Goal: Transaction & Acquisition: Download file/media

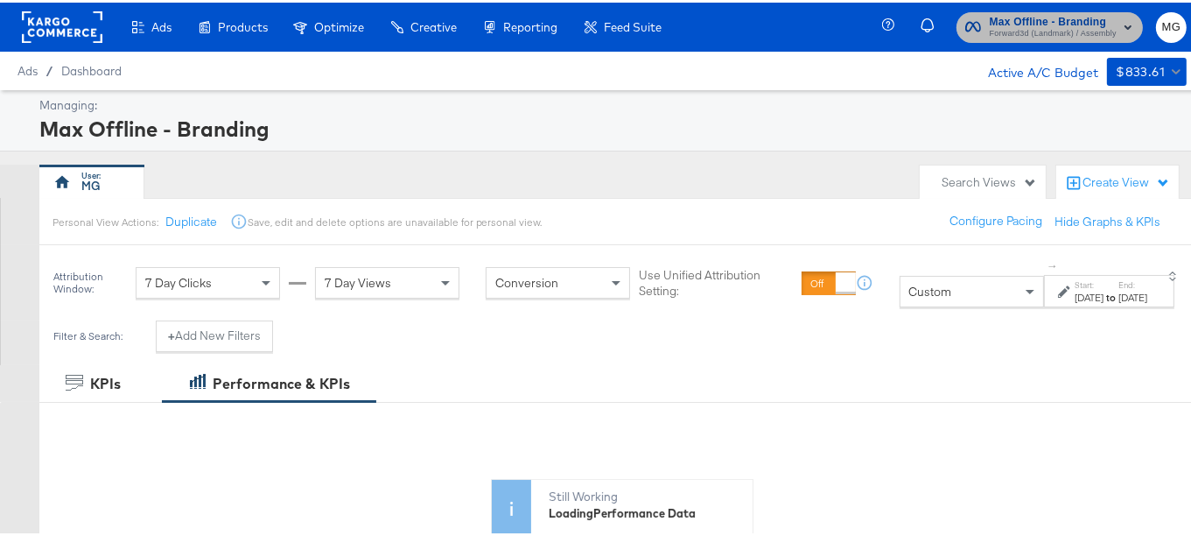
click at [1079, 21] on span "Max Offline - Branding" at bounding box center [1053, 20] width 127 height 18
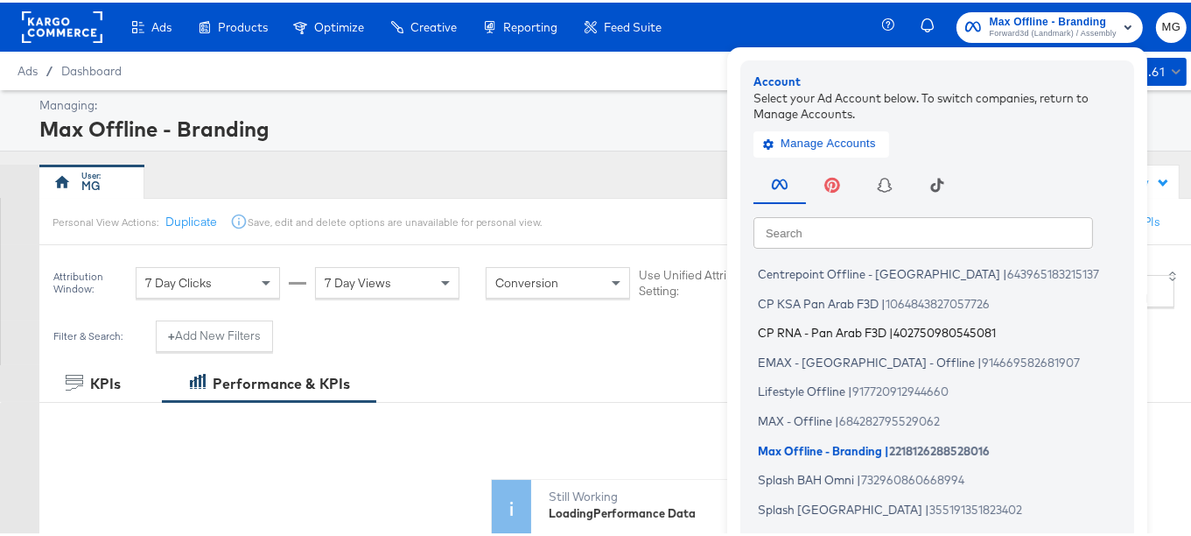
click at [766, 327] on span "CP RNA - Pan Arab F3D" at bounding box center [822, 330] width 129 height 14
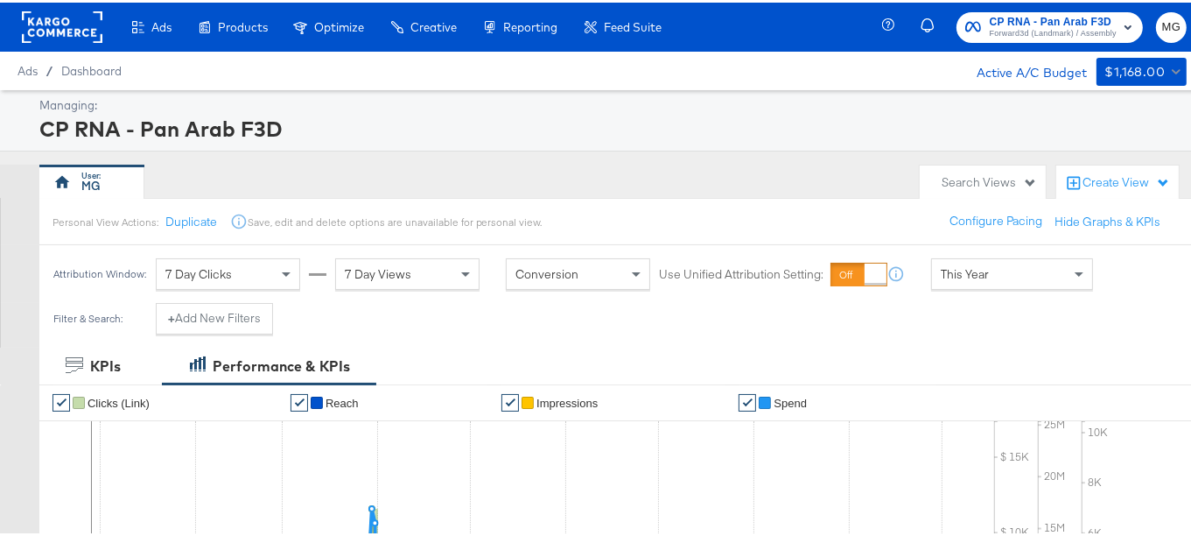
scroll to position [2, 0]
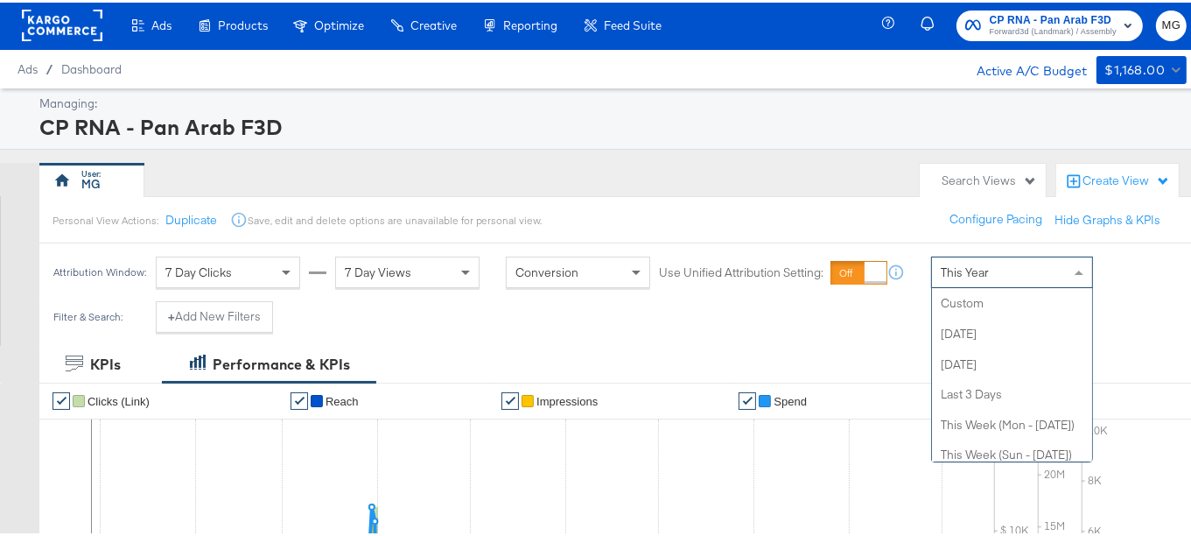
click at [1023, 271] on div "This Year" at bounding box center [1012, 270] width 160 height 30
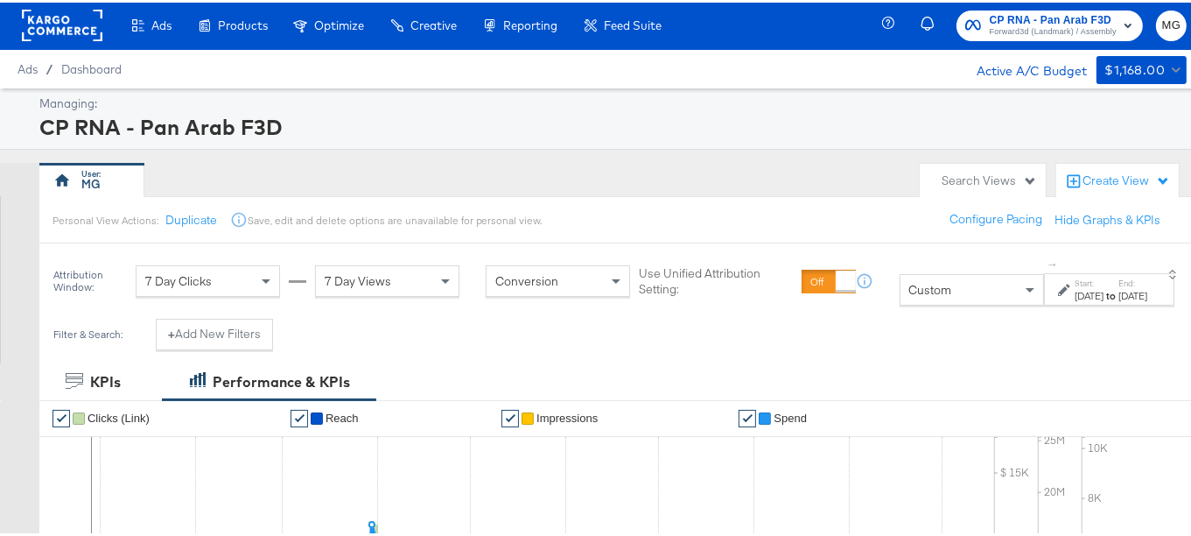
click at [1075, 287] on div "[DATE]" at bounding box center [1089, 293] width 29 height 14
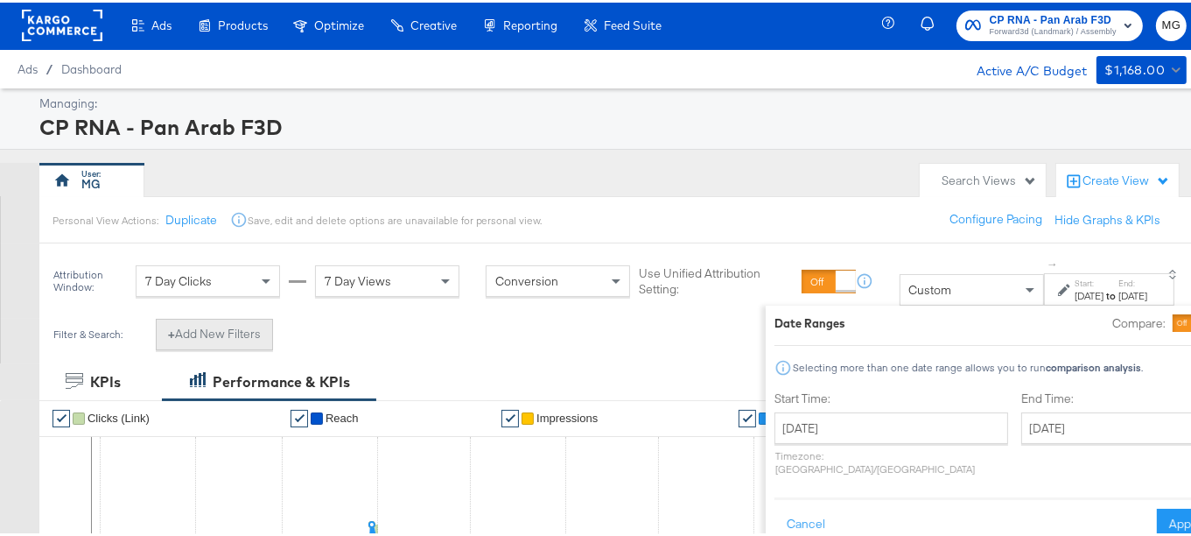
click at [210, 338] on button "+ Add New Filters" at bounding box center [214, 332] width 117 height 32
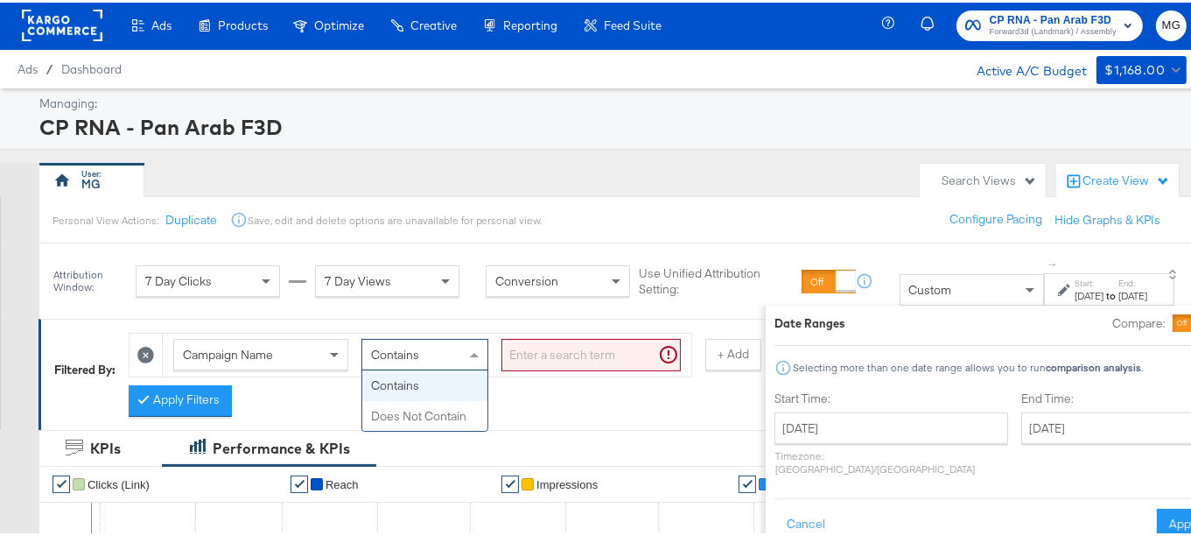
click at [432, 350] on div "Contains" at bounding box center [424, 352] width 125 height 30
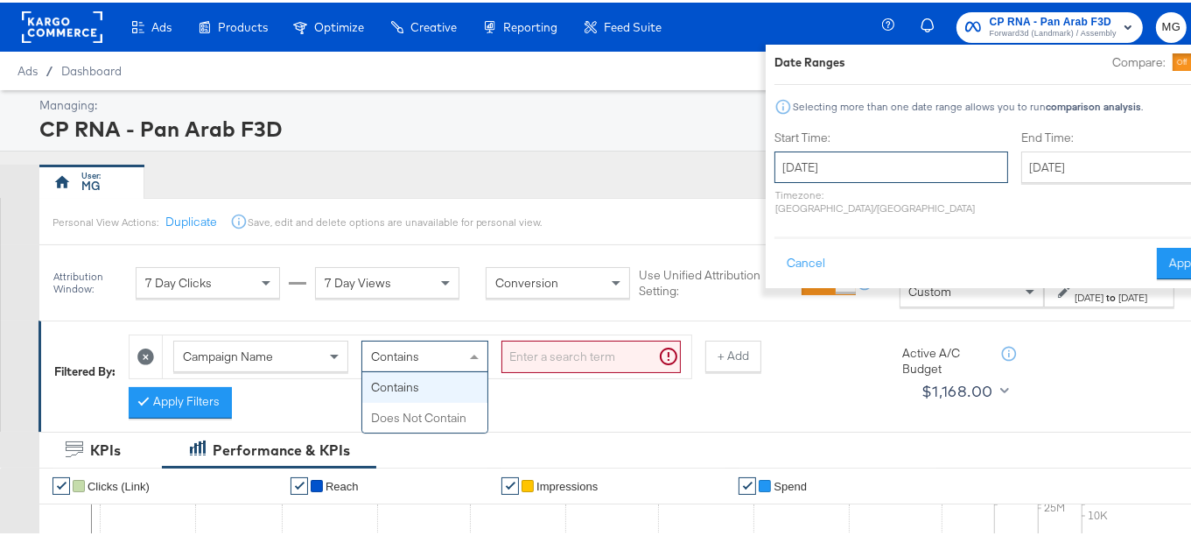
click at [807, 164] on input "[DATE]" at bounding box center [892, 165] width 234 height 32
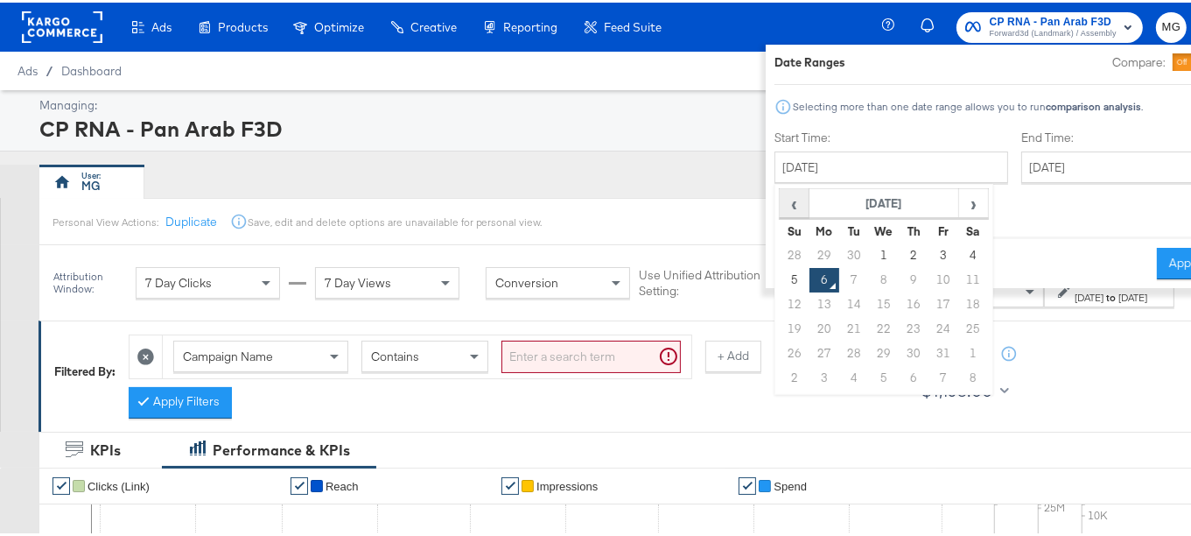
click at [781, 201] on span "‹" at bounding box center [794, 200] width 27 height 26
click at [959, 190] on span "›" at bounding box center [972, 200] width 27 height 26
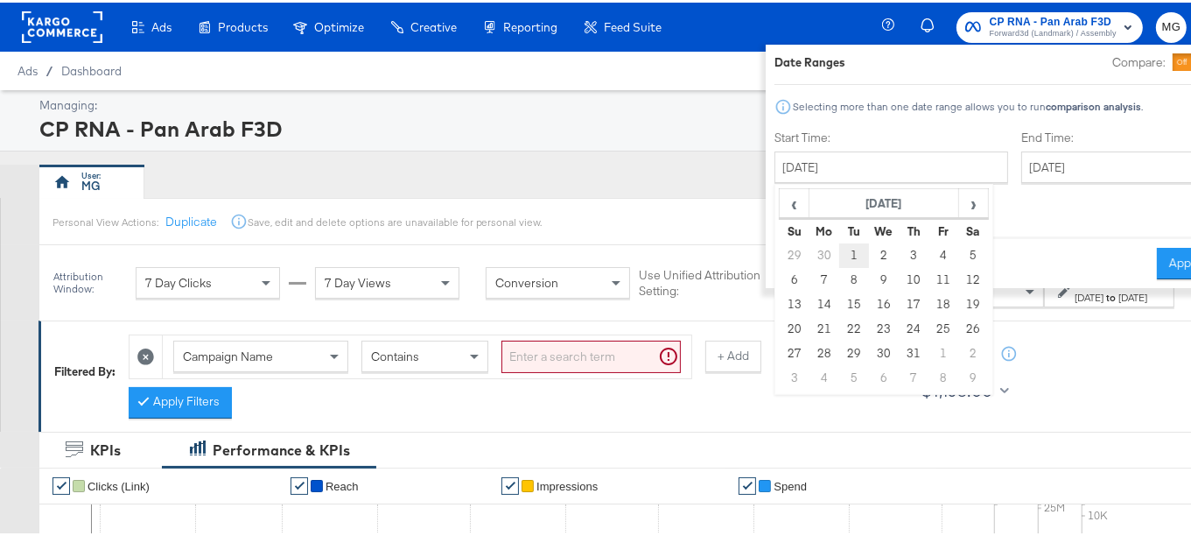
click at [839, 250] on td "1" at bounding box center [854, 253] width 30 height 25
type input "[DATE]"
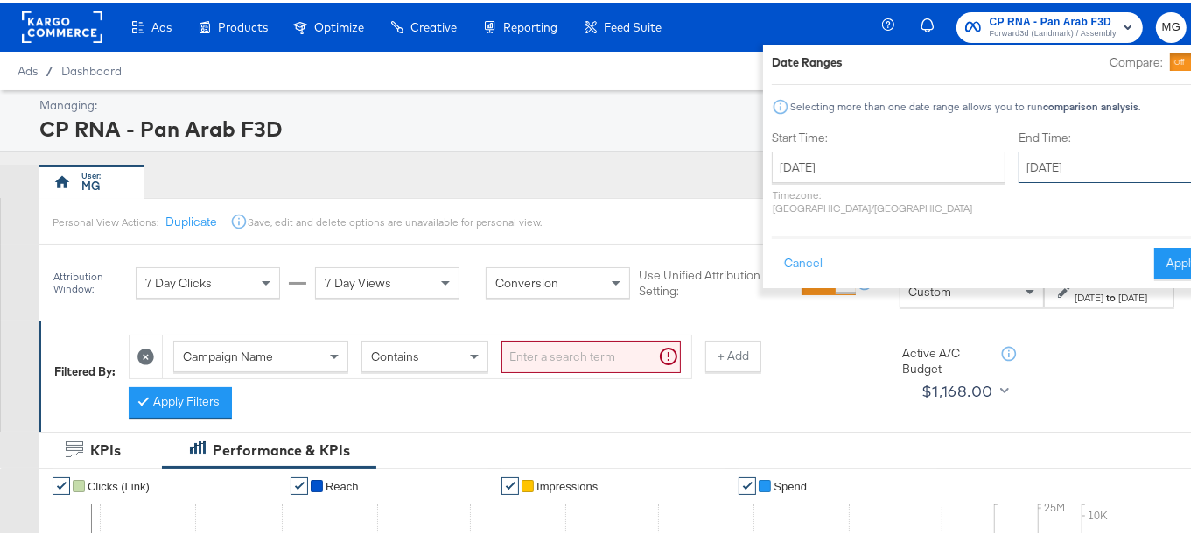
click at [1019, 161] on input "[DATE]" at bounding box center [1111, 165] width 184 height 32
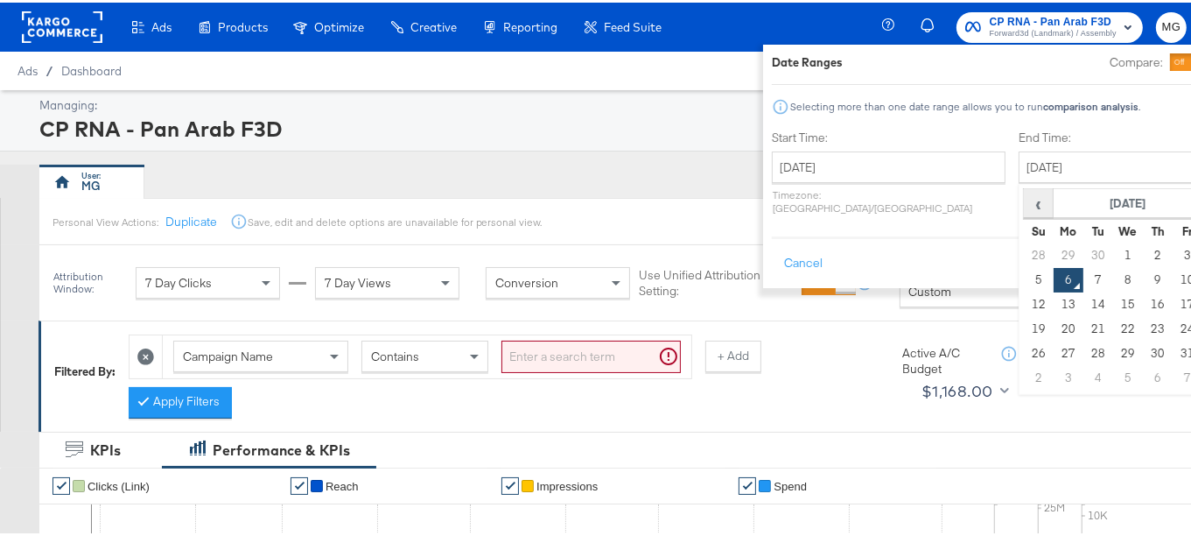
click at [1025, 193] on span "‹" at bounding box center [1038, 200] width 27 height 26
click at [1083, 349] on td "30" at bounding box center [1098, 351] width 30 height 25
type input "[DATE]"
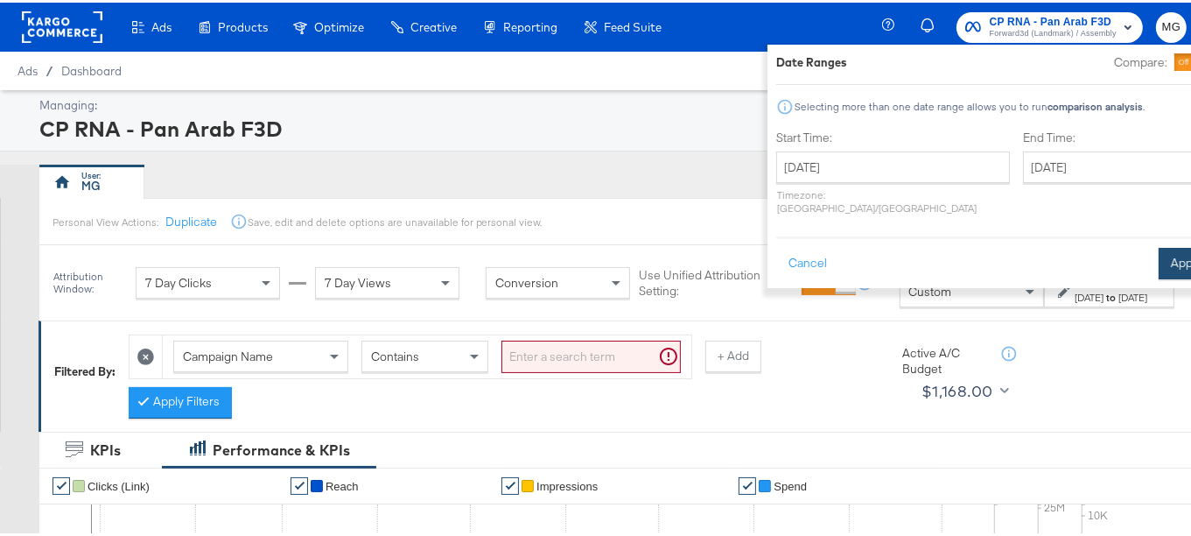
click at [1159, 245] on button "Apply" at bounding box center [1186, 261] width 55 height 32
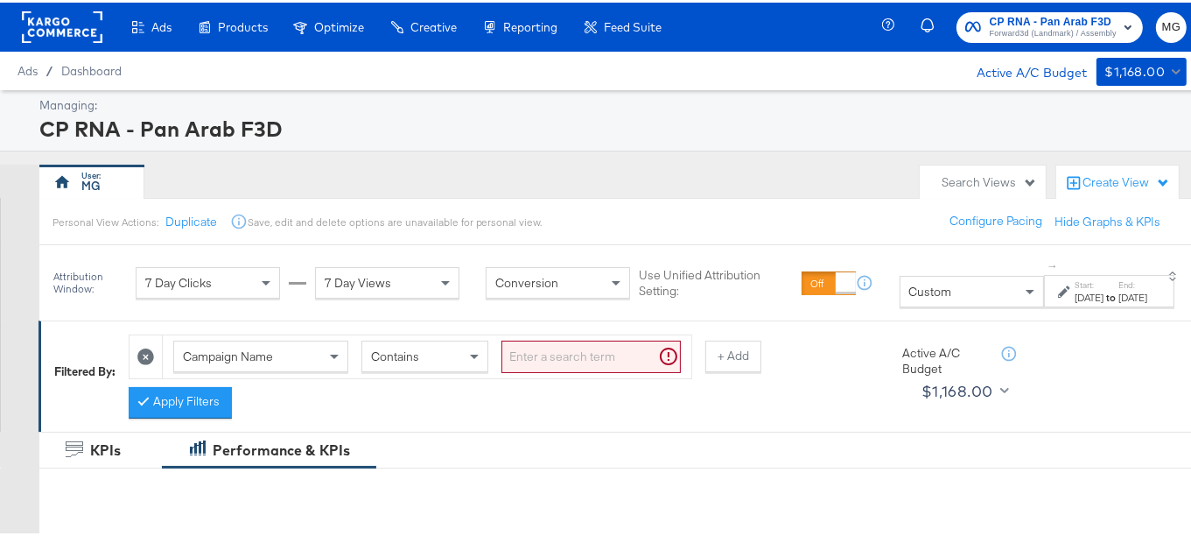
click at [152, 355] on icon at bounding box center [145, 354] width 17 height 17
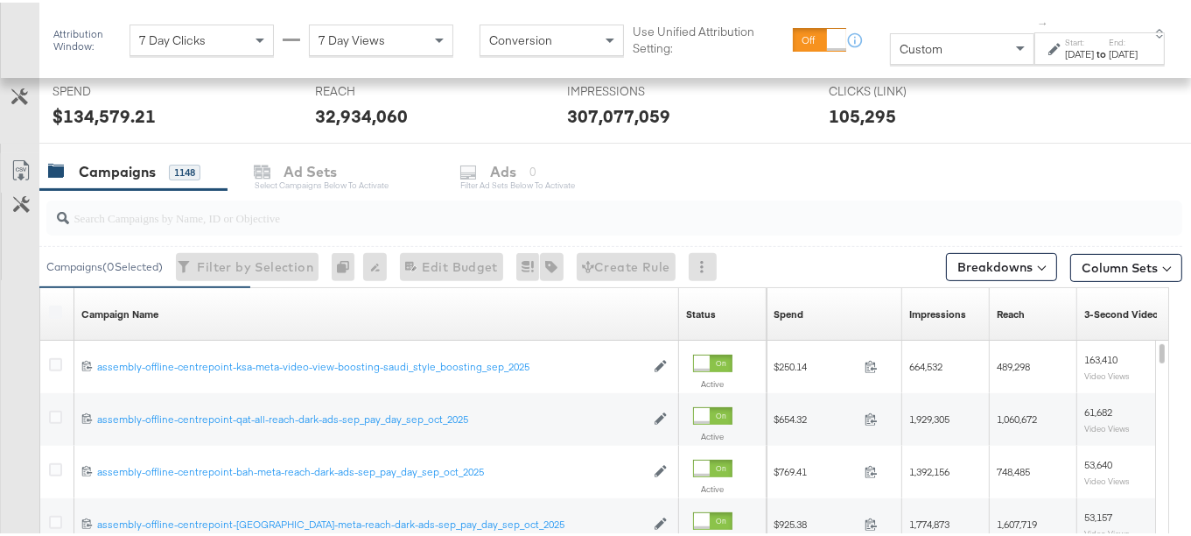
scroll to position [525, 0]
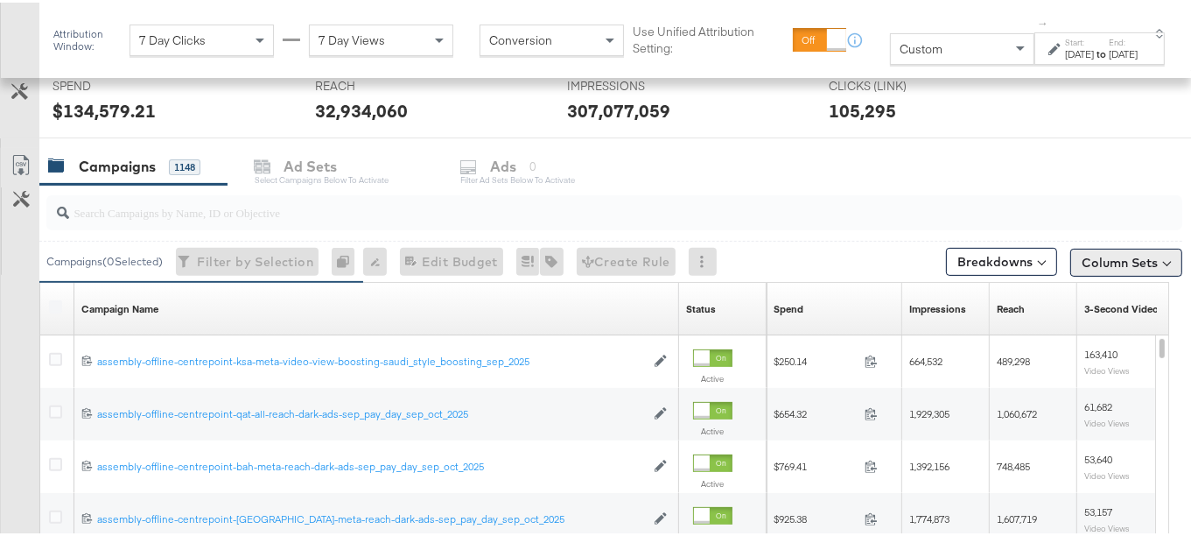
click at [1128, 259] on button "Column Sets" at bounding box center [1127, 260] width 112 height 28
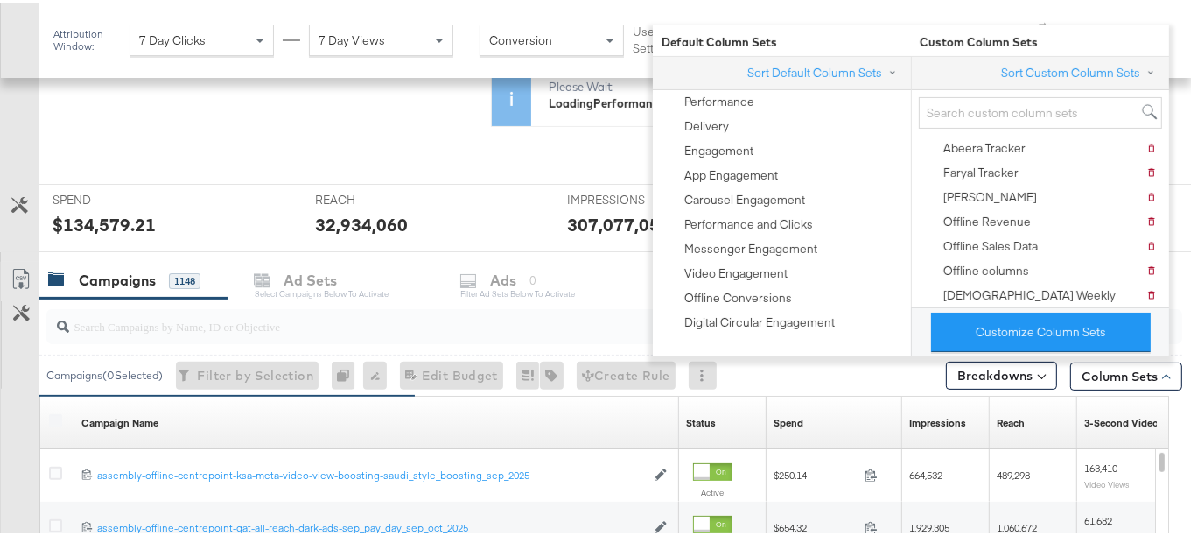
scroll to position [396, 0]
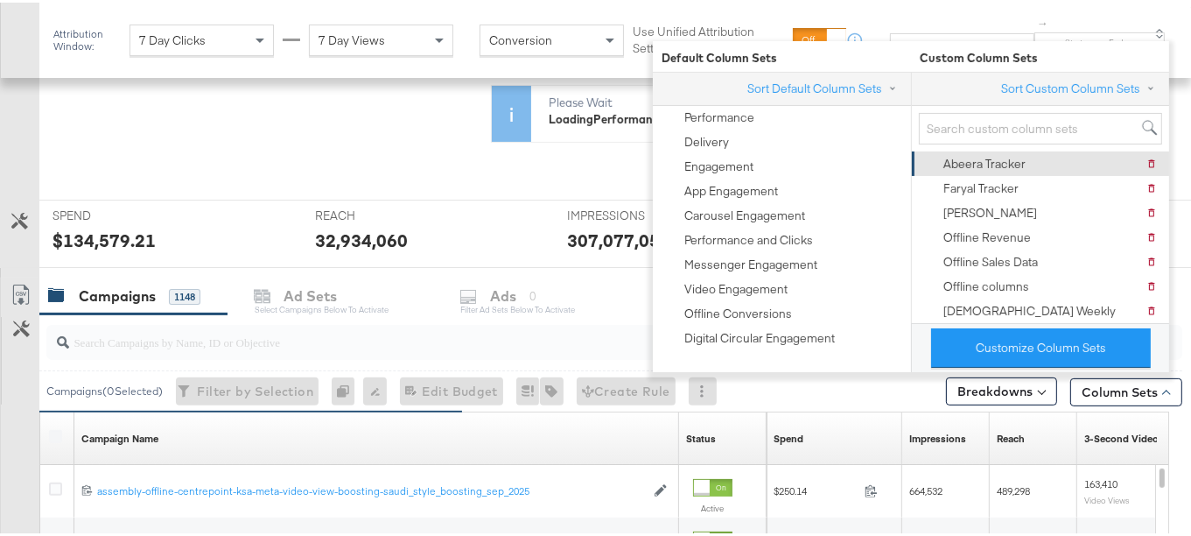
click at [1066, 154] on div "Abeera Tracker [PERSON_NAME] Tracker" at bounding box center [1039, 161] width 235 height 25
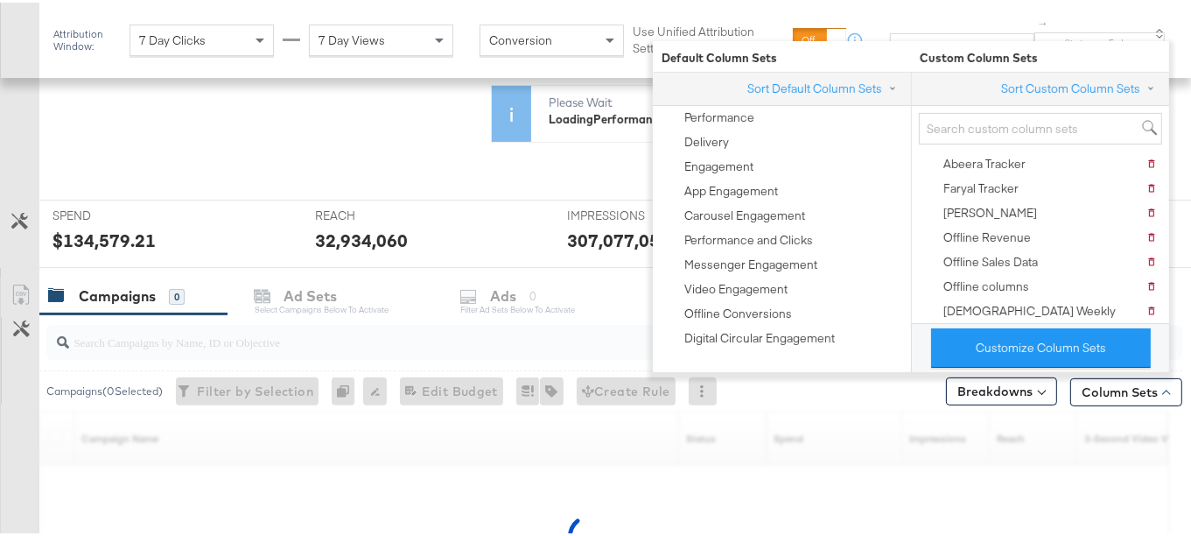
click at [1180, 329] on div "KPIs Performance & KPIs Customize KPIs ✔ Clicks (Link) ✔ Reach ✔ Impressions ✔ …" at bounding box center [602, 358] width 1205 height 781
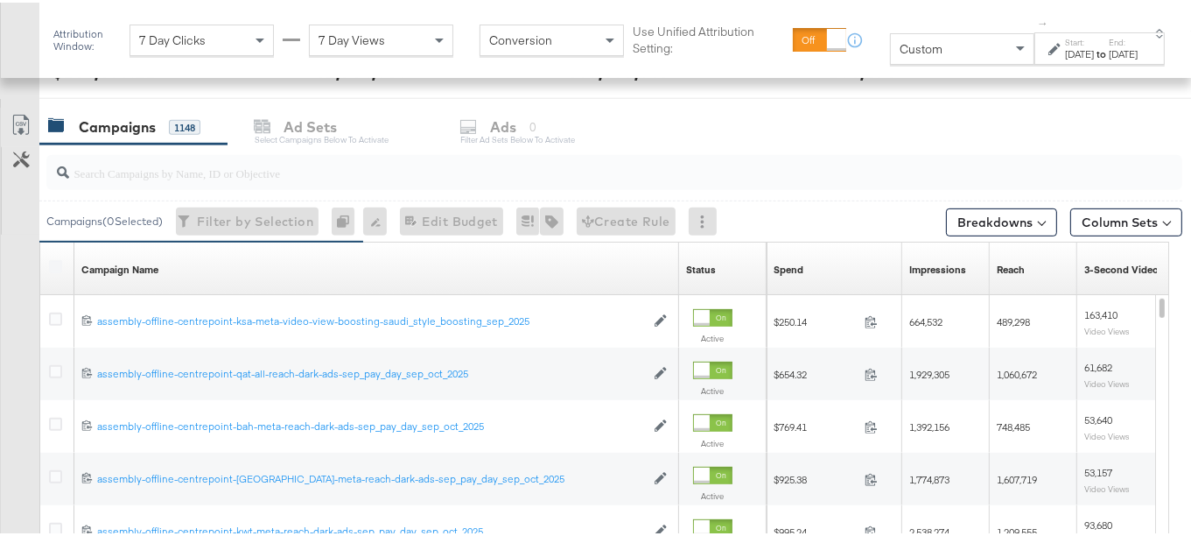
scroll to position [711, 0]
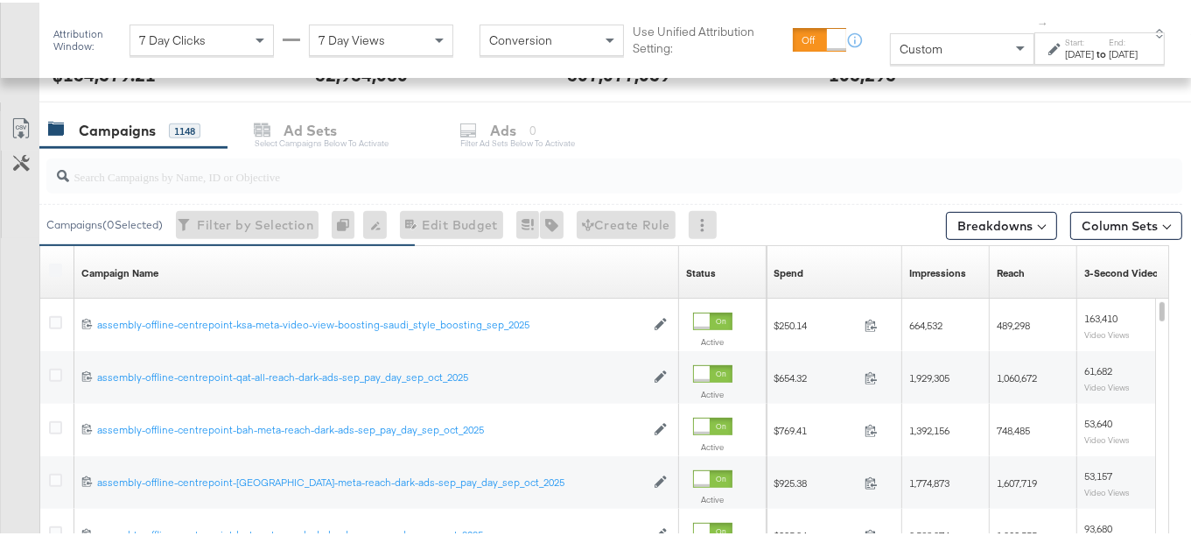
click at [316, 181] on div at bounding box center [614, 173] width 1136 height 35
type input "2025"
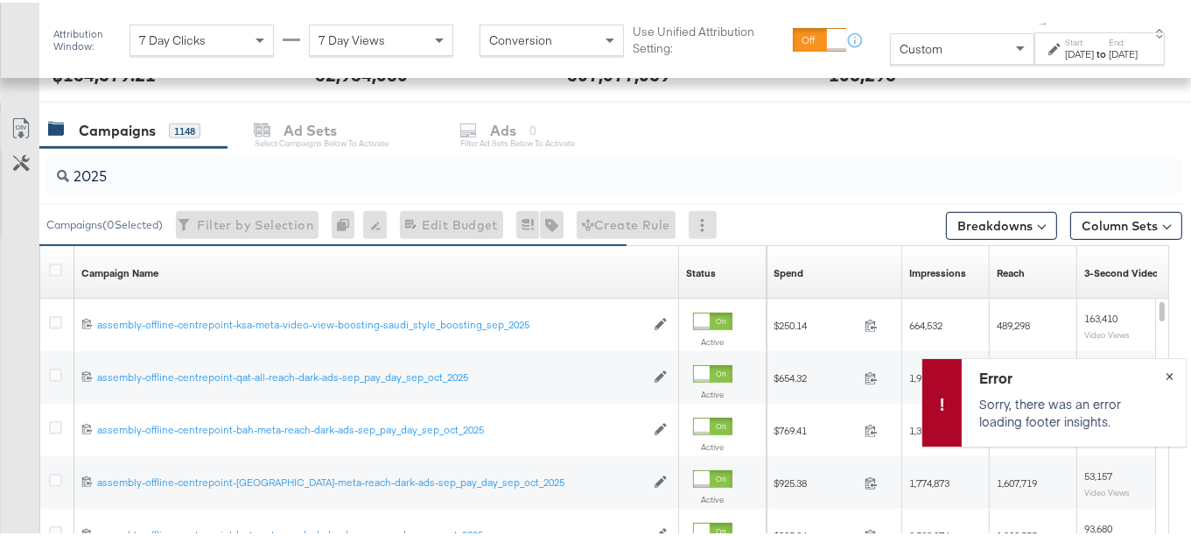
click at [1161, 372] on button "×" at bounding box center [1170, 372] width 32 height 32
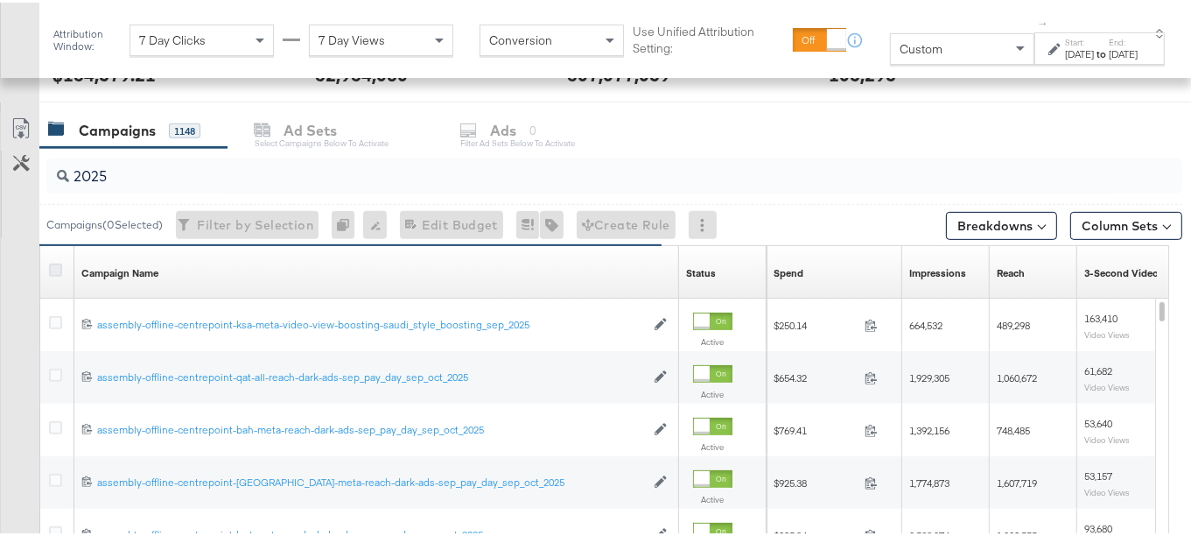
click at [51, 263] on icon at bounding box center [55, 267] width 13 height 13
click at [0, 0] on input "checkbox" at bounding box center [0, 0] width 0 height 0
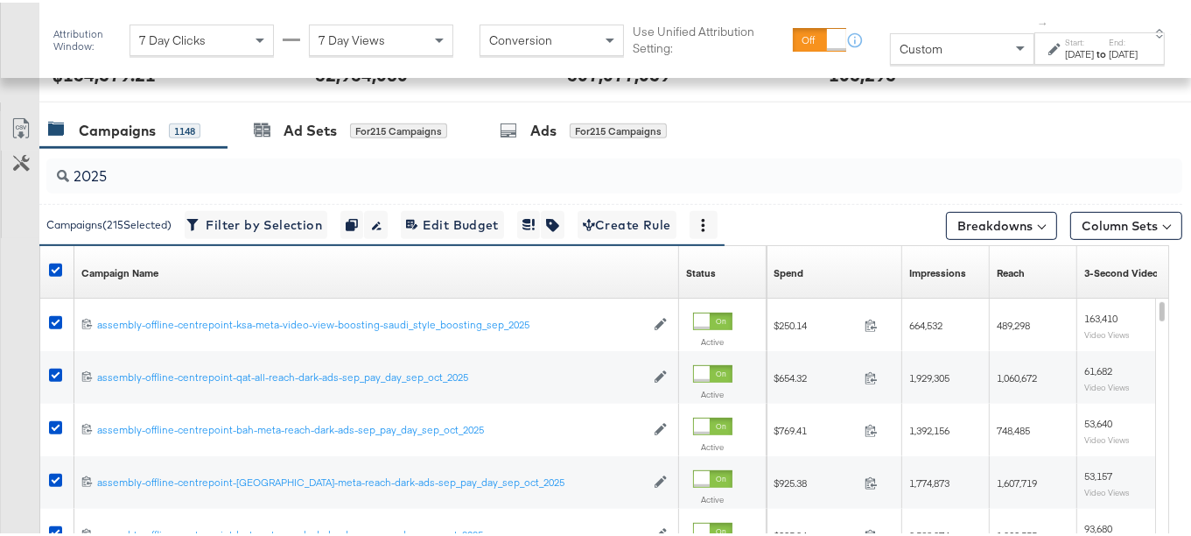
click at [121, 174] on input "2025" at bounding box center [575, 167] width 1013 height 34
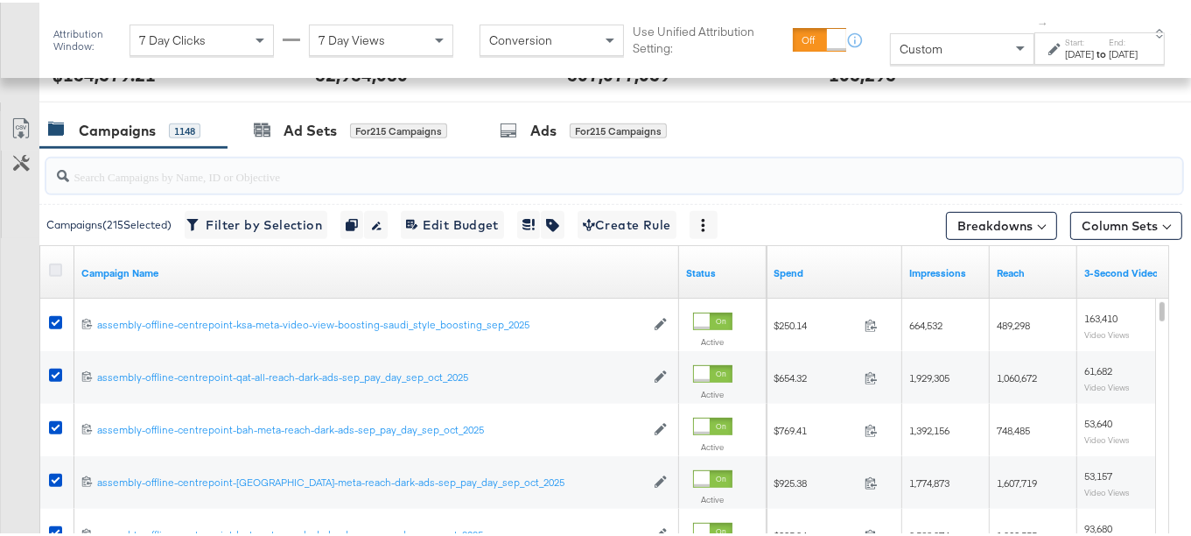
click at [53, 270] on icon at bounding box center [55, 267] width 13 height 13
click at [0, 0] on input "checkbox" at bounding box center [0, 0] width 0 height 0
click at [135, 163] on input "search" at bounding box center [575, 167] width 1013 height 34
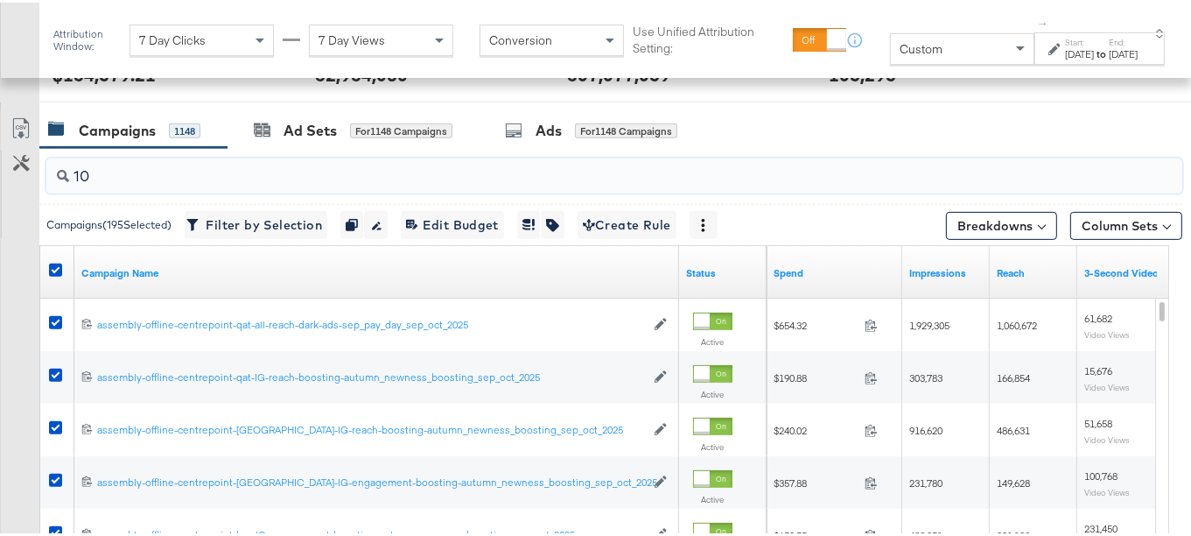
type input "1"
type input "2025"
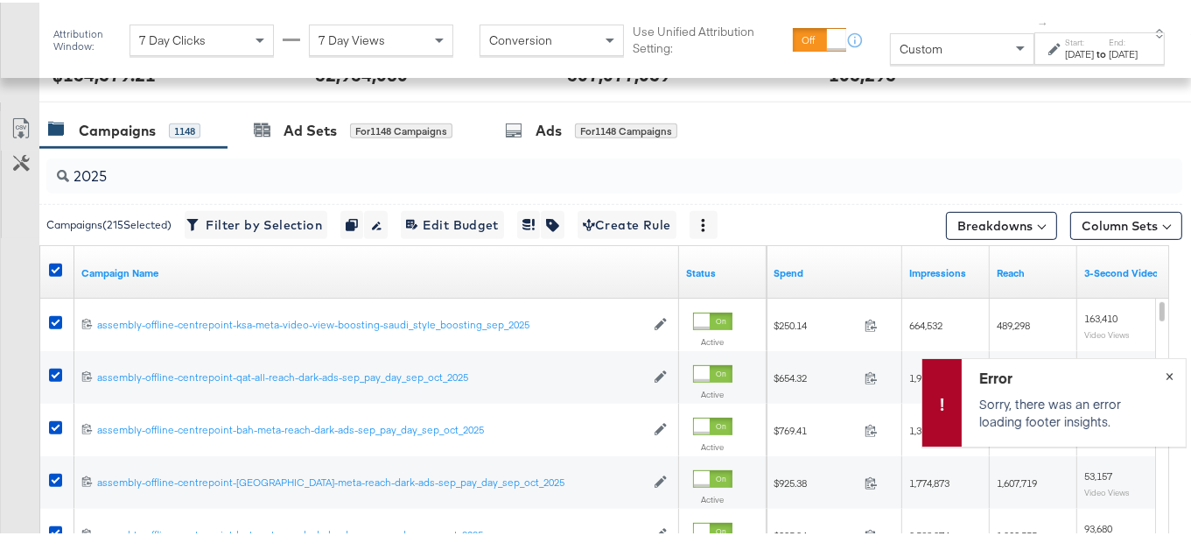
click at [1161, 374] on button "×" at bounding box center [1170, 372] width 32 height 32
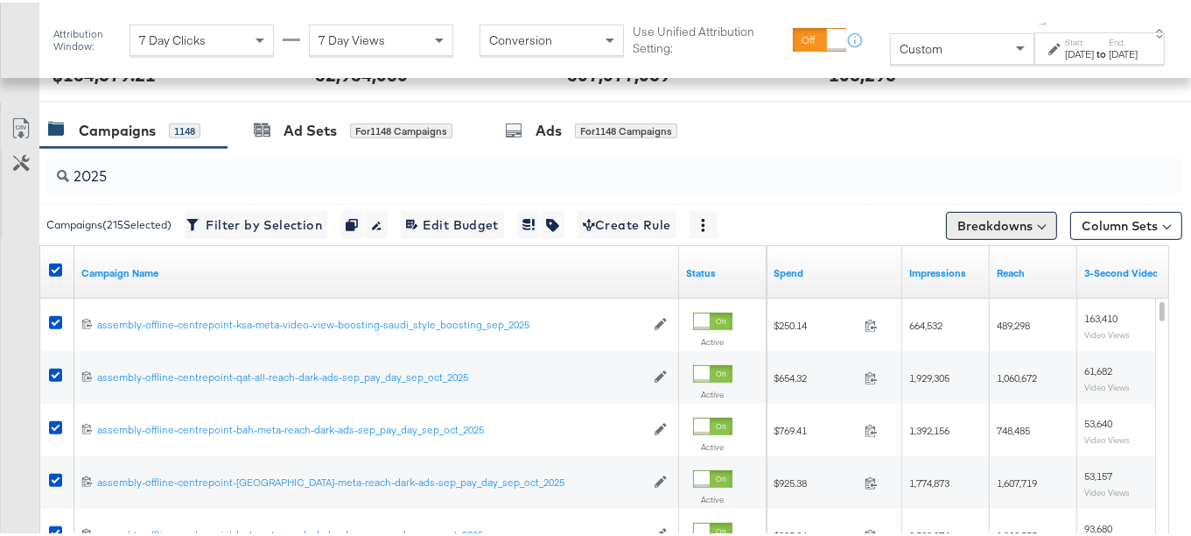
click at [1006, 225] on button "Breakdowns" at bounding box center [1001, 223] width 111 height 28
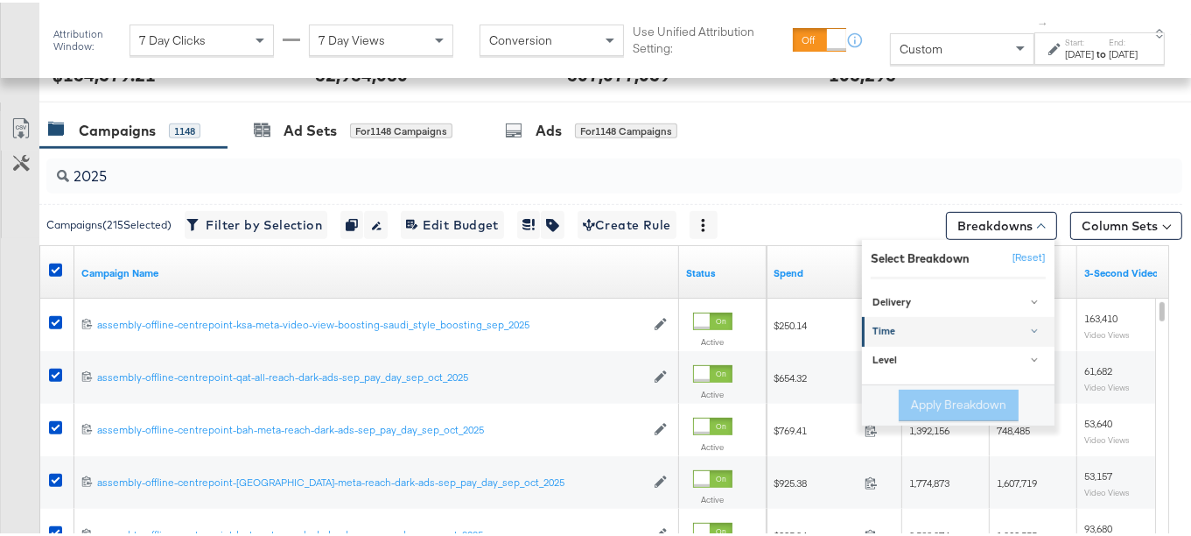
click at [1019, 333] on div "Time" at bounding box center [960, 329] width 174 height 14
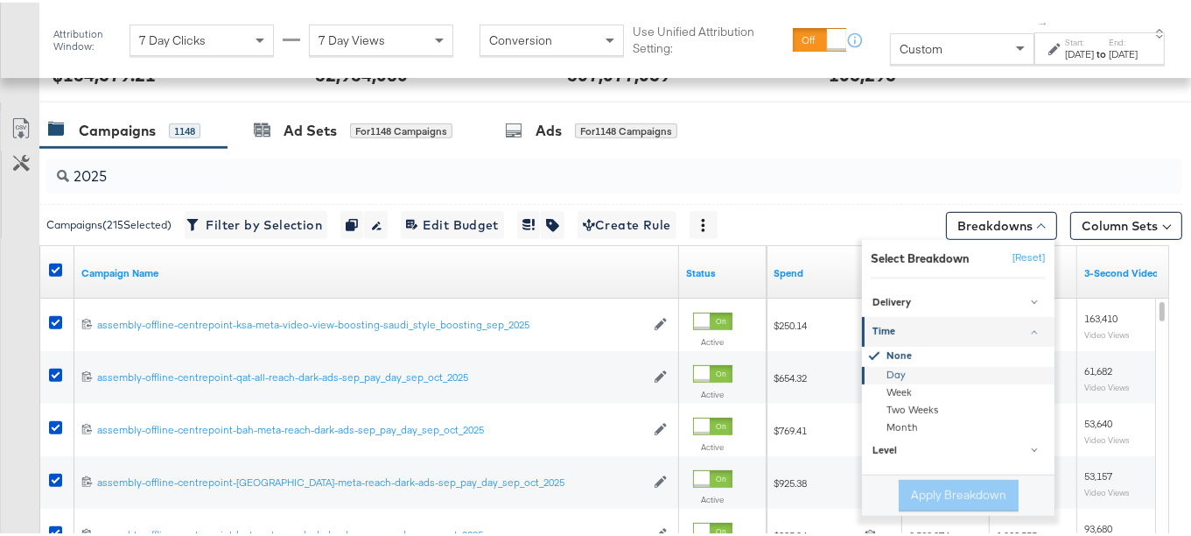
click at [1021, 369] on div "Day" at bounding box center [960, 373] width 190 height 18
click at [997, 483] on button "Apply Breakdown" at bounding box center [959, 493] width 120 height 32
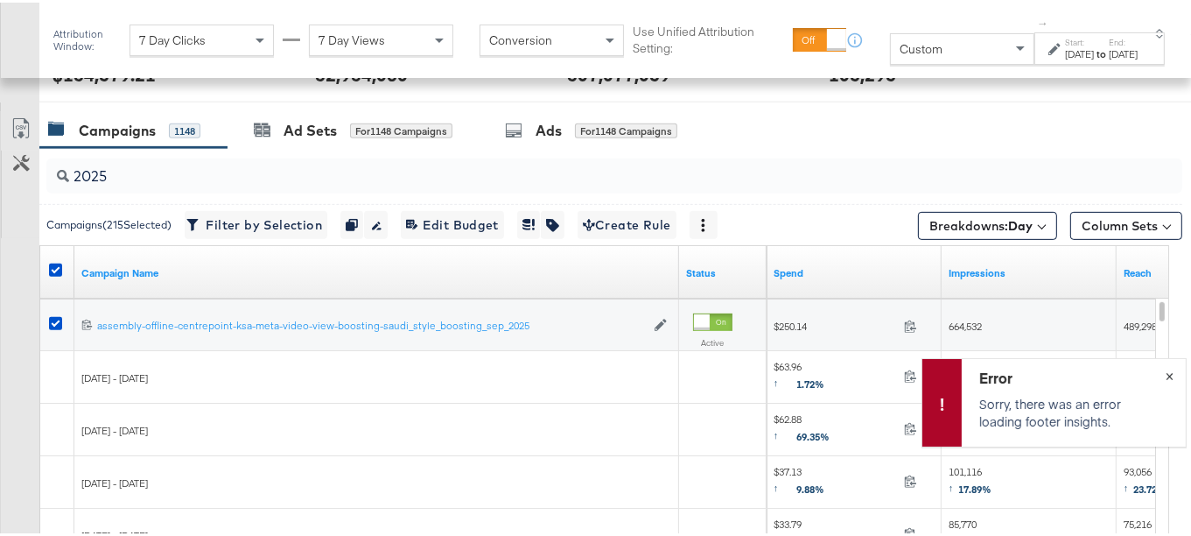
click at [1157, 376] on div "Error Sorry, there was an error loading footer insights. ×" at bounding box center [1054, 399] width 265 height 88
click at [1156, 374] on button "×" at bounding box center [1170, 372] width 32 height 32
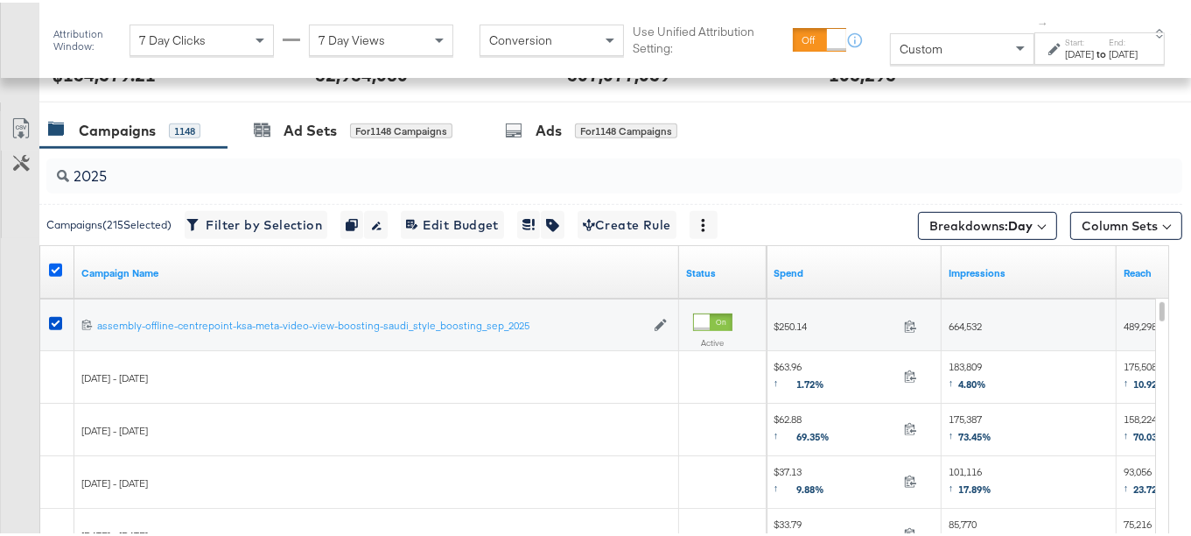
click at [54, 264] on icon at bounding box center [55, 267] width 13 height 13
click at [0, 0] on input "checkbox" at bounding box center [0, 0] width 0 height 0
click at [54, 264] on icon at bounding box center [55, 267] width 13 height 13
click at [0, 0] on input "checkbox" at bounding box center [0, 0] width 0 height 0
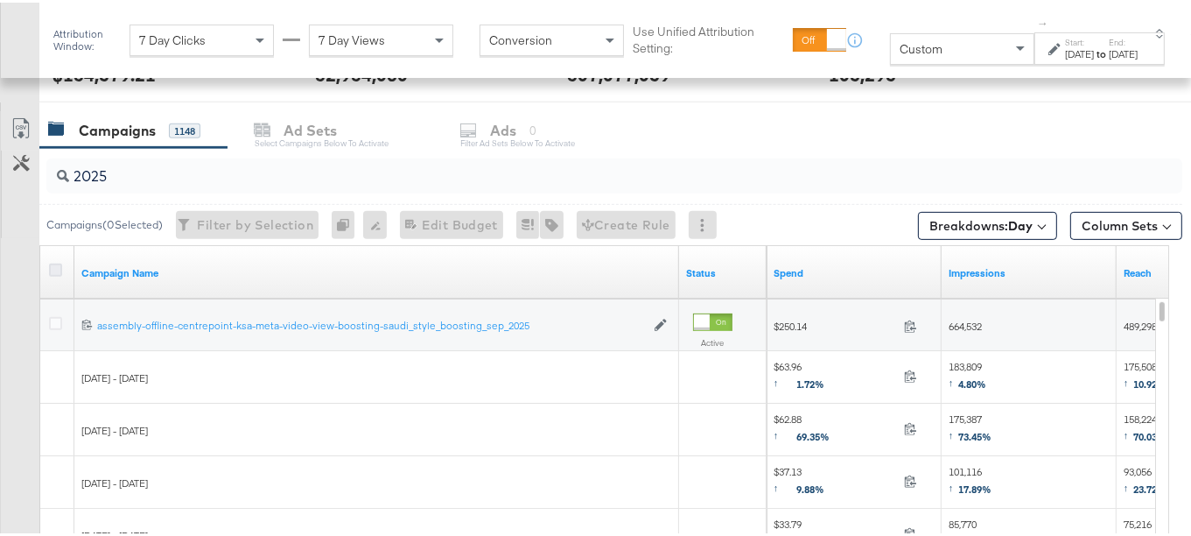
click at [54, 264] on icon at bounding box center [55, 267] width 13 height 13
click at [0, 0] on input "checkbox" at bounding box center [0, 0] width 0 height 0
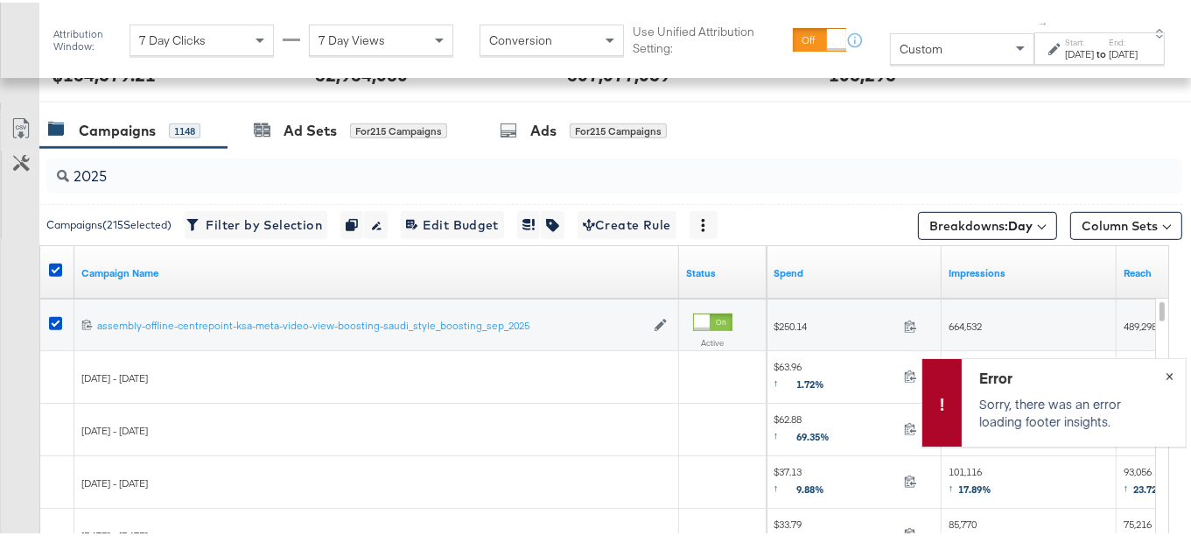
click at [1157, 372] on button "×" at bounding box center [1170, 372] width 32 height 32
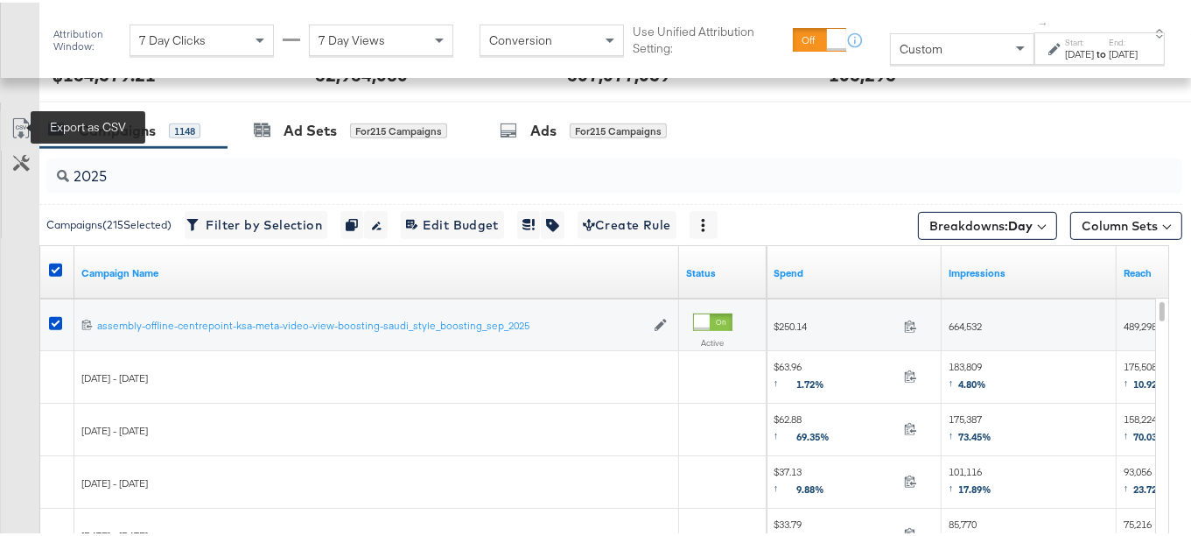
click at [20, 118] on icon at bounding box center [21, 126] width 21 height 21
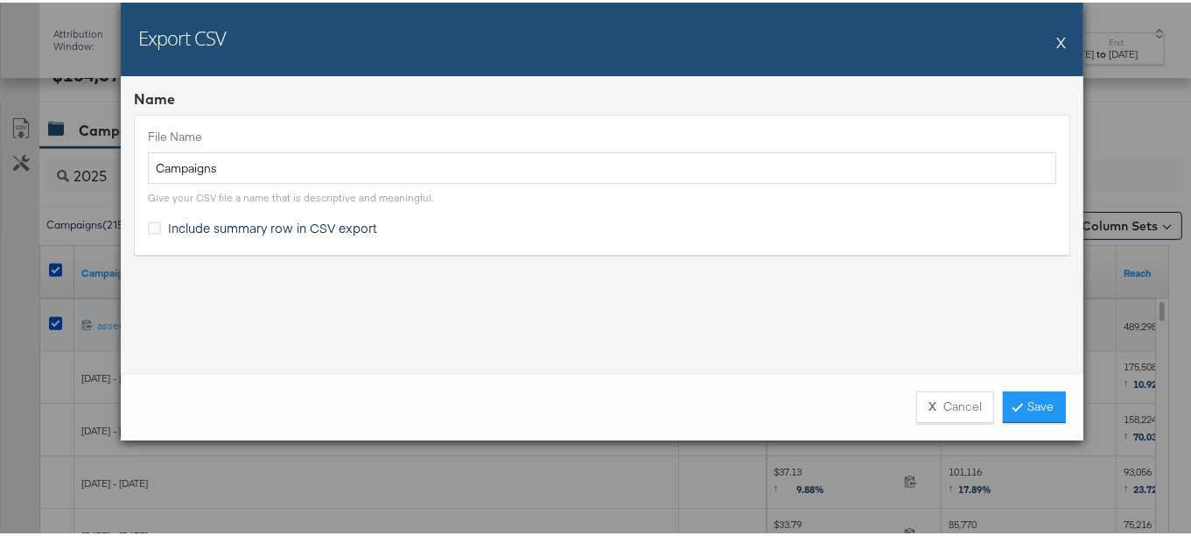
click at [353, 222] on span "Include summary row in CSV export" at bounding box center [272, 225] width 209 height 18
click at [0, 0] on input "Include summary row in CSV export" at bounding box center [0, 0] width 0 height 0
click at [1045, 408] on link "Save" at bounding box center [1034, 405] width 63 height 32
